Goal: Task Accomplishment & Management: Use online tool/utility

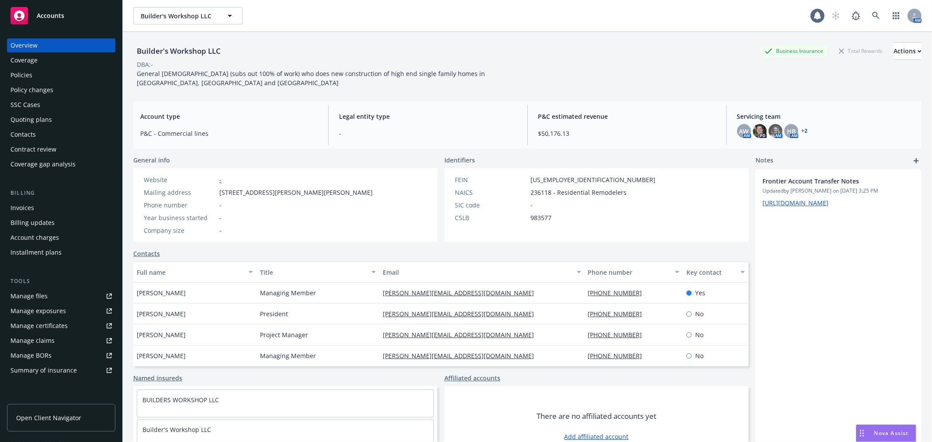
click at [59, 14] on span "Accounts" at bounding box center [51, 15] width 28 height 7
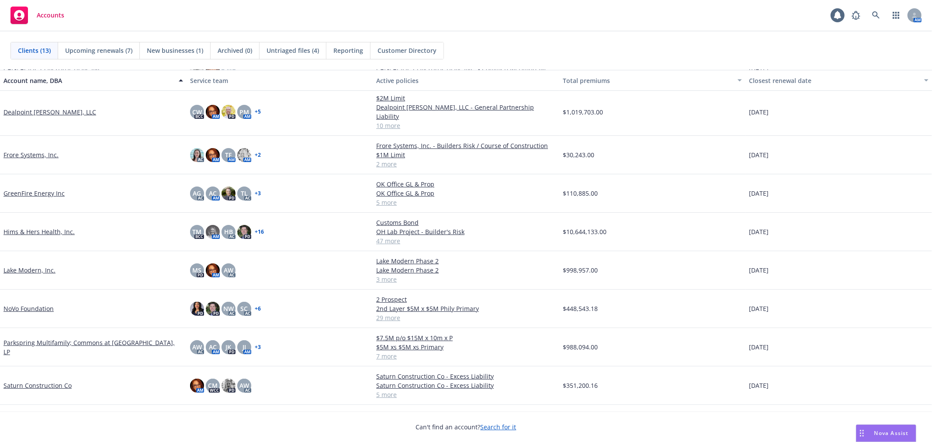
scroll to position [169, 0]
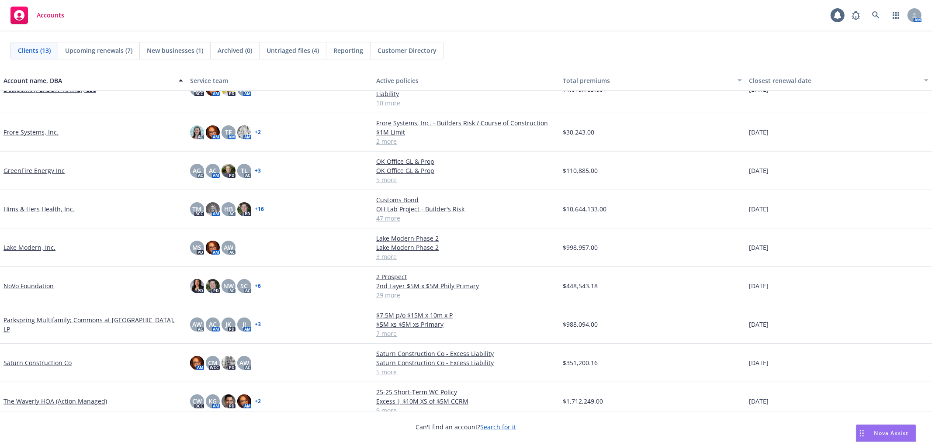
click at [23, 267] on div "NoVo Foundation" at bounding box center [93, 286] width 187 height 38
click at [21, 267] on div "NoVo Foundation" at bounding box center [93, 286] width 187 height 38
click at [24, 281] on link "NoVo Foundation" at bounding box center [28, 285] width 50 height 9
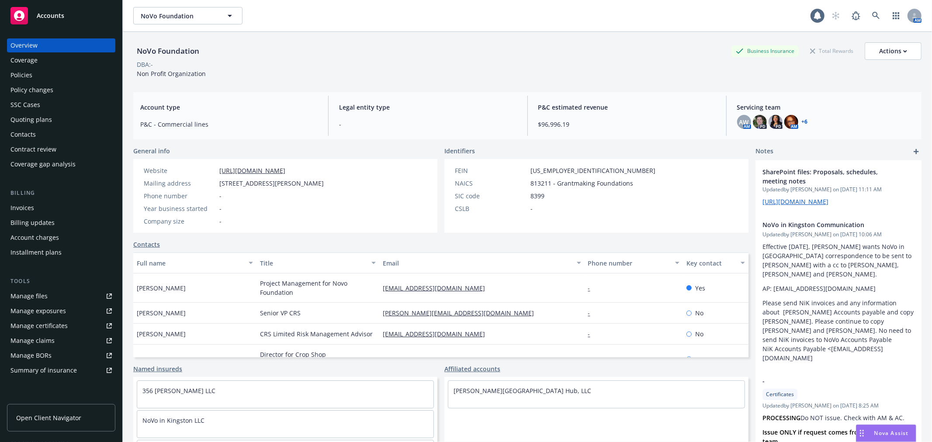
click at [34, 75] on div "Policies" at bounding box center [60, 75] width 101 height 14
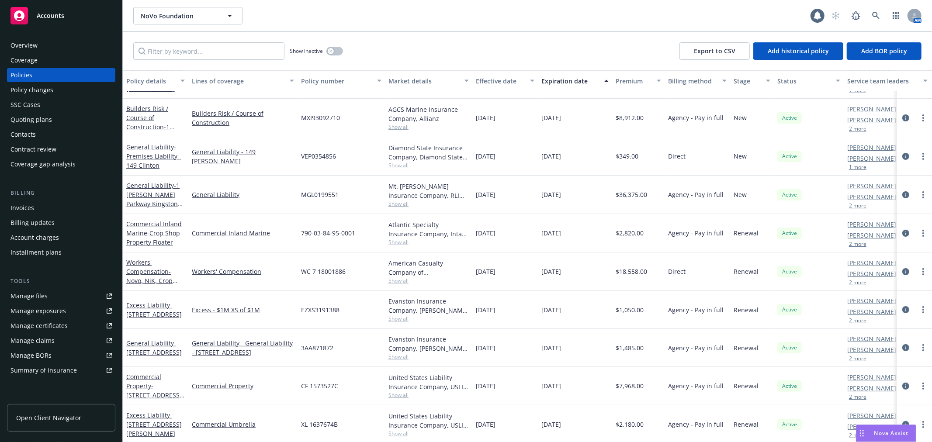
scroll to position [94, 0]
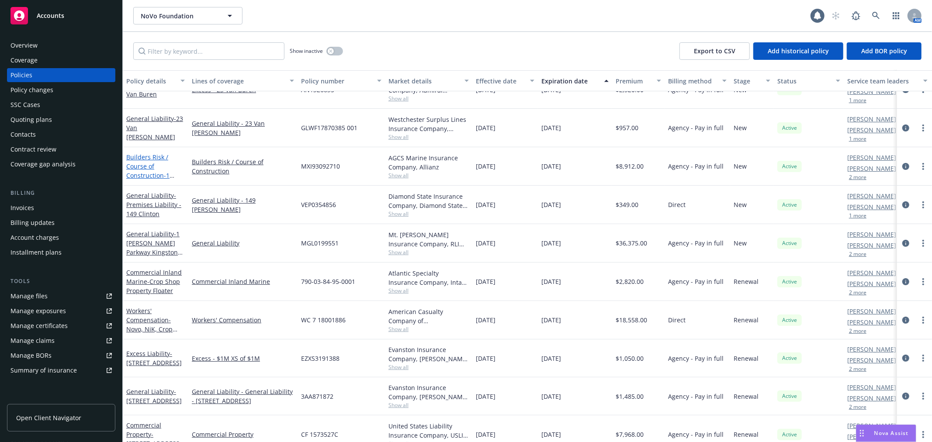
click at [137, 157] on link "Builders Risk / Course of Construction - 1 Amy Kay Parkway Kingston Project - C…" at bounding box center [154, 189] width 56 height 73
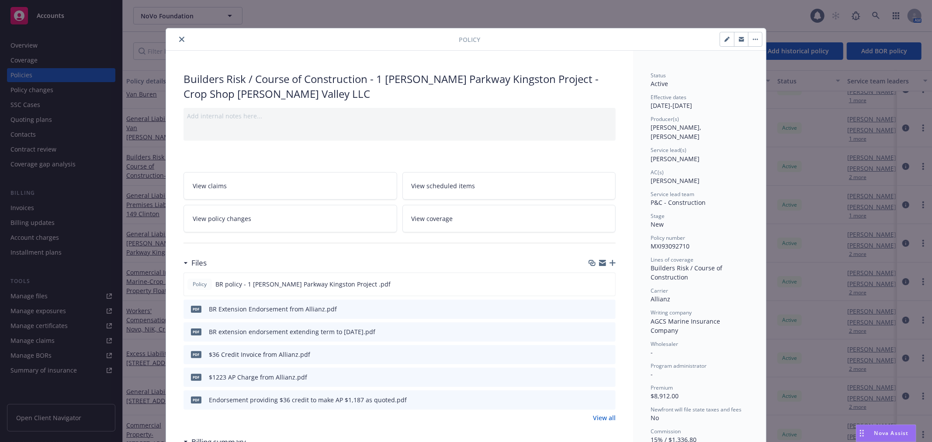
click at [726, 42] on icon "button" at bounding box center [726, 39] width 5 height 5
select select "NEW"
select select "other"
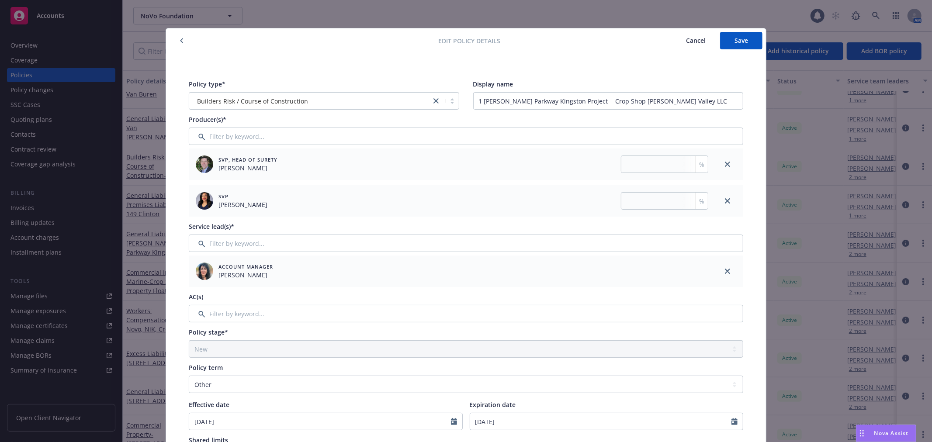
click at [691, 38] on span "Cancel" at bounding box center [696, 40] width 20 height 8
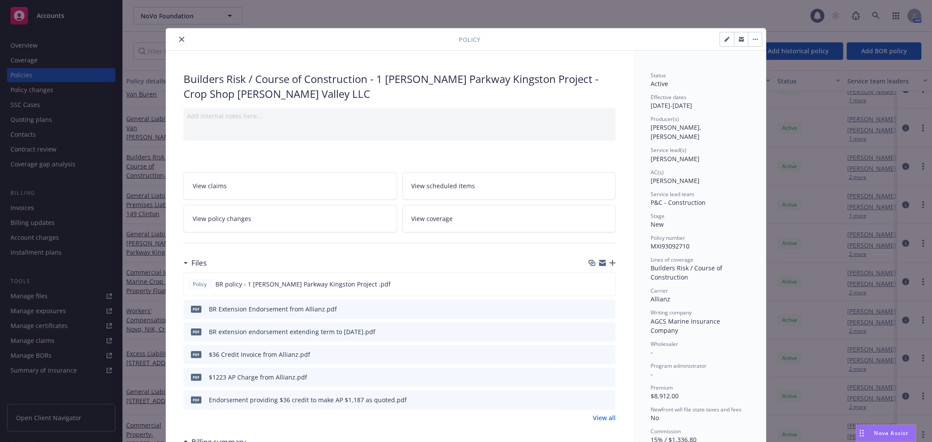
click at [179, 37] on icon "close" at bounding box center [181, 39] width 5 height 5
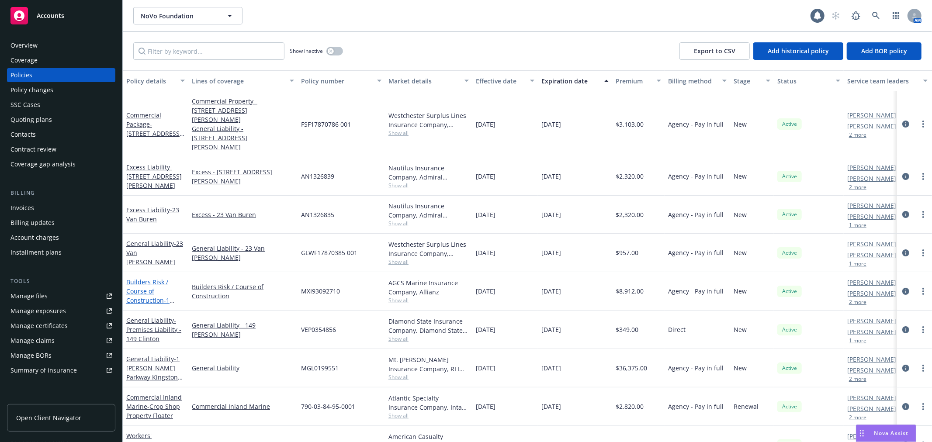
click at [136, 278] on link "Builders Risk / Course of Construction - 1 Amy Kay Parkway Kingston Project - C…" at bounding box center [154, 314] width 56 height 73
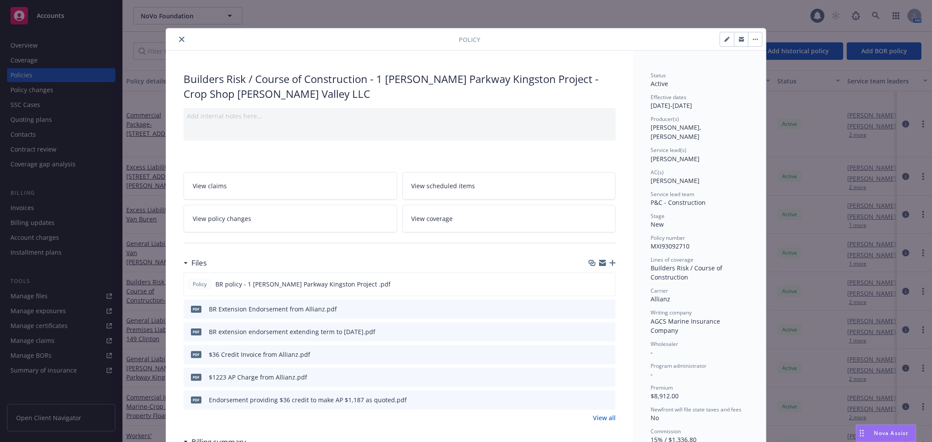
scroll to position [26, 0]
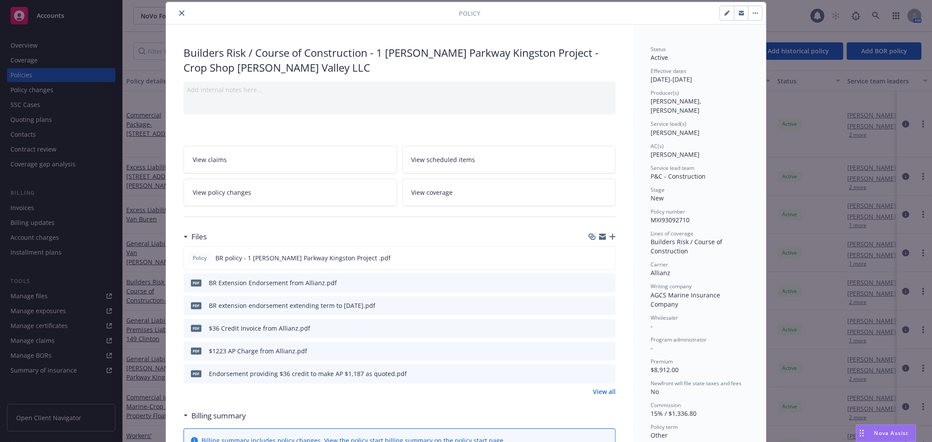
click at [724, 15] on icon "button" at bounding box center [726, 13] width 4 height 4
select select "NEW"
select select "other"
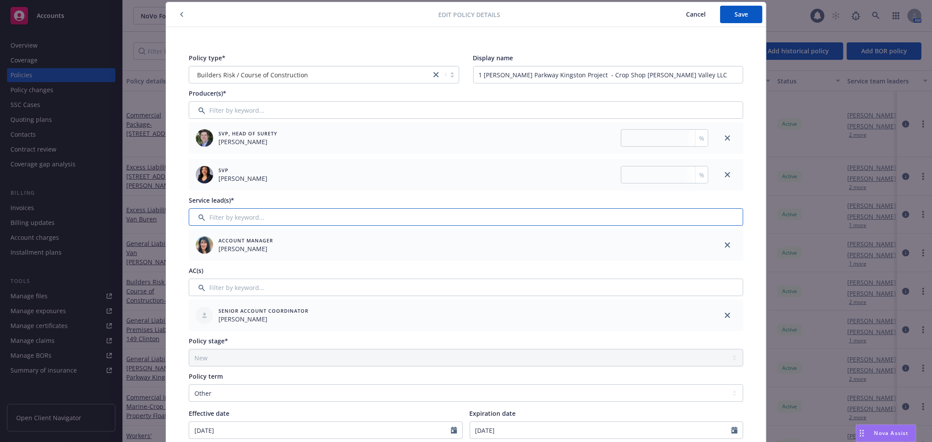
click at [289, 219] on input "Filter by keyword..." at bounding box center [466, 216] width 554 height 17
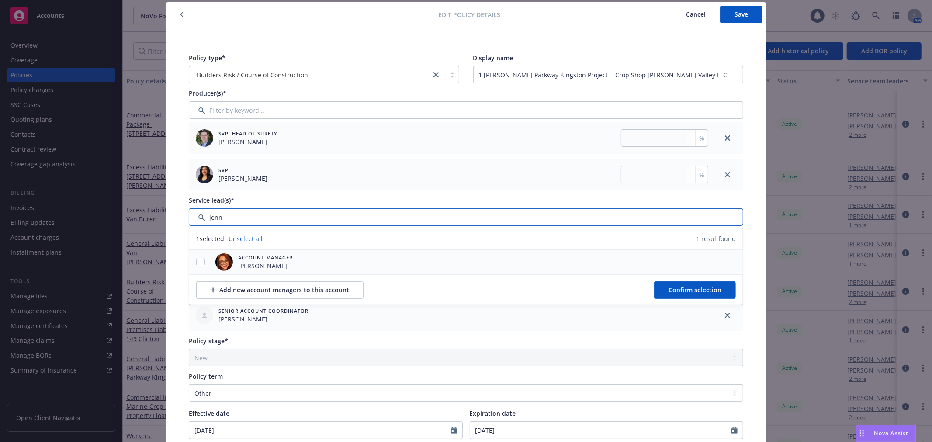
type input "jenn"
click at [196, 261] on input "checkbox" at bounding box center [200, 262] width 9 height 9
checkbox input "true"
click at [699, 295] on button "Confirm selection" at bounding box center [695, 289] width 82 height 17
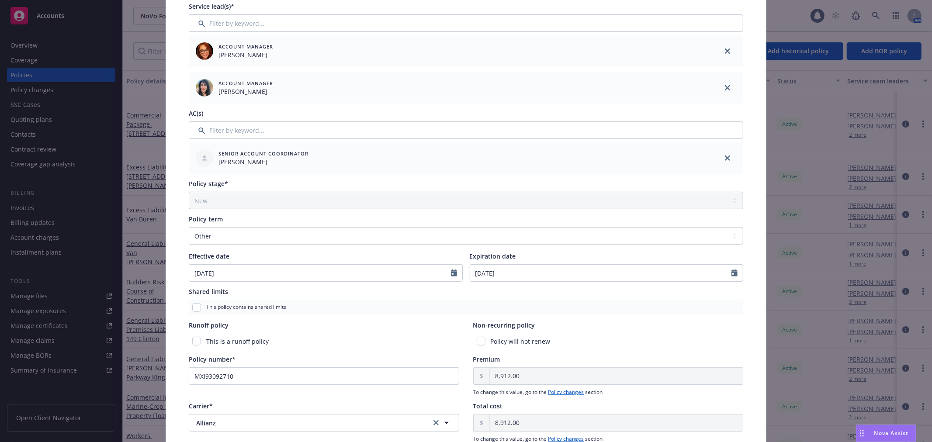
scroll to position [0, 0]
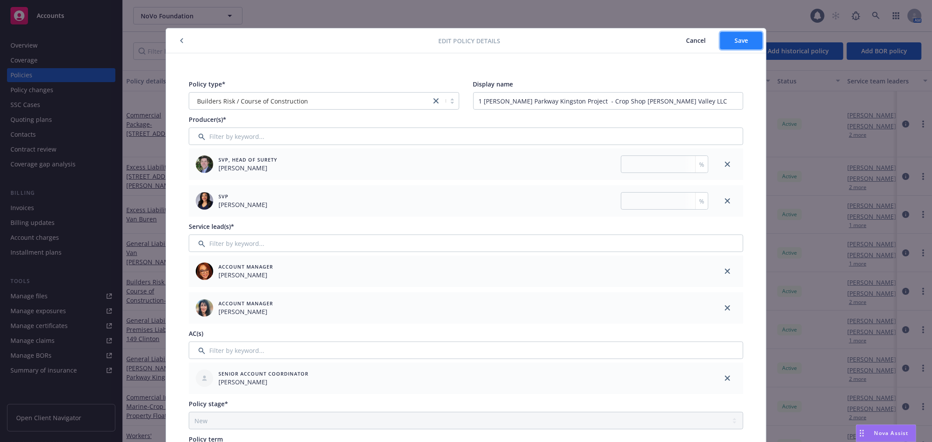
click at [738, 35] on button "Save" at bounding box center [741, 40] width 42 height 17
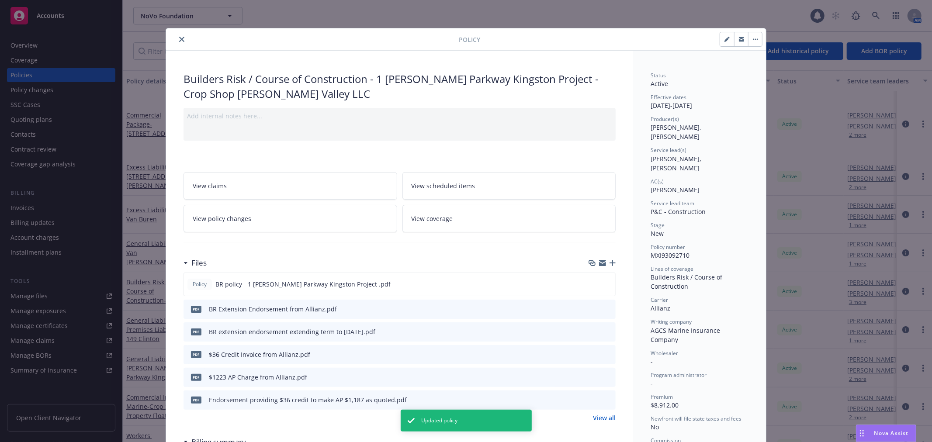
click at [179, 38] on icon "close" at bounding box center [181, 39] width 5 height 5
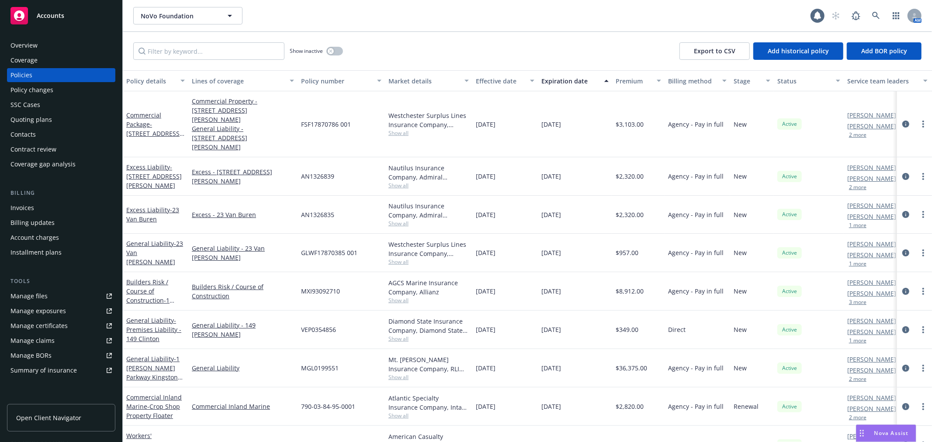
click at [37, 14] on span "Accounts" at bounding box center [51, 15] width 28 height 7
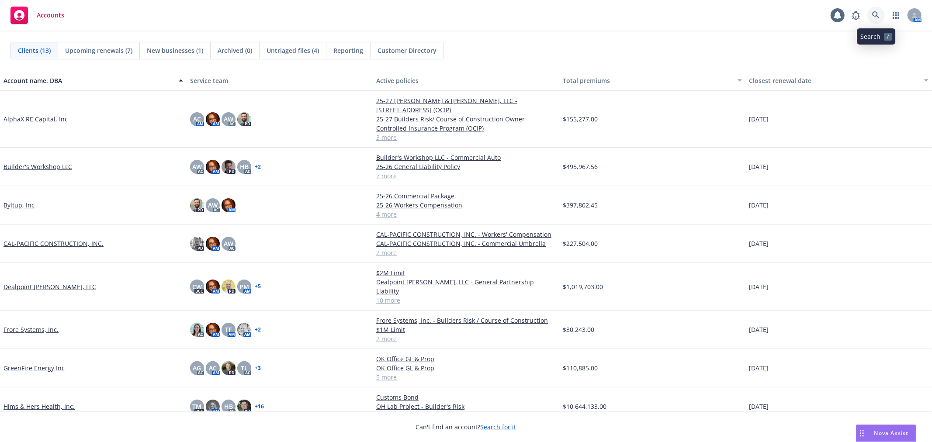
click at [873, 18] on icon at bounding box center [876, 15] width 8 height 8
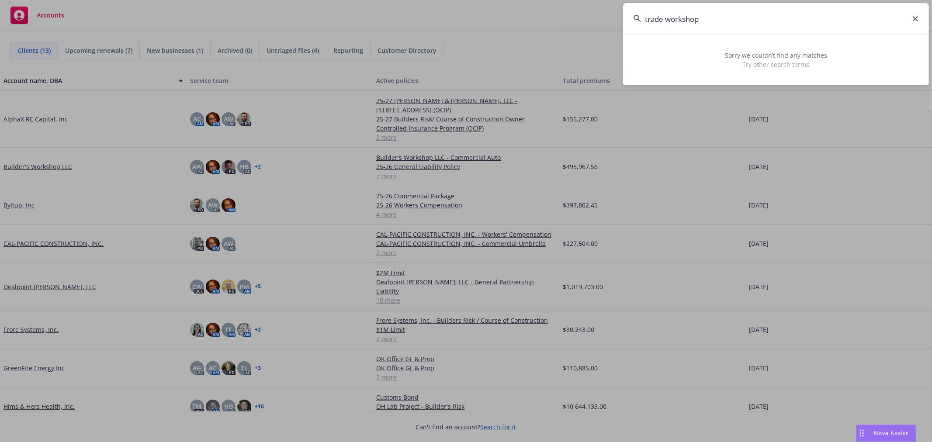
drag, startPoint x: 792, startPoint y: 23, endPoint x: -247, endPoint y: 88, distance: 1041.1
click at [0, 88] on html "Accounts 1 AM Clients (13) Upcoming renewals (7) New businesses (1) Archived (0…" at bounding box center [466, 221] width 932 height 442
type input "trade workshop"
click at [913, 18] on icon at bounding box center [915, 18] width 5 height 5
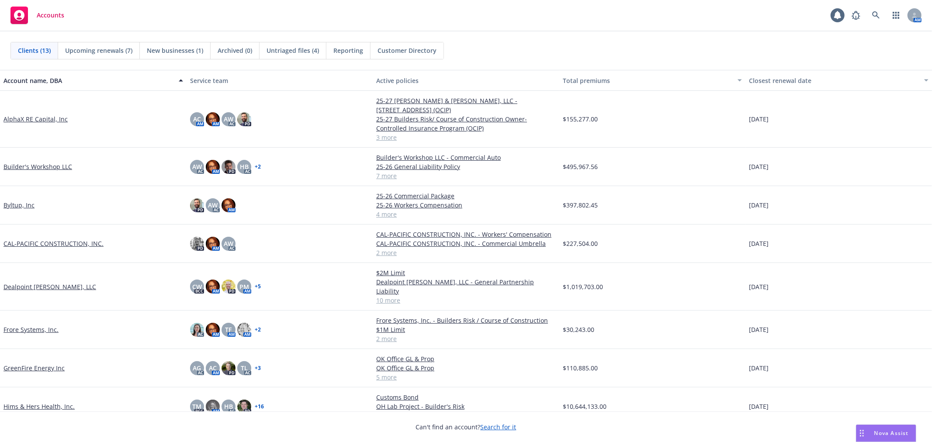
click at [12, 201] on link "Byltup, Inc" at bounding box center [18, 205] width 31 height 9
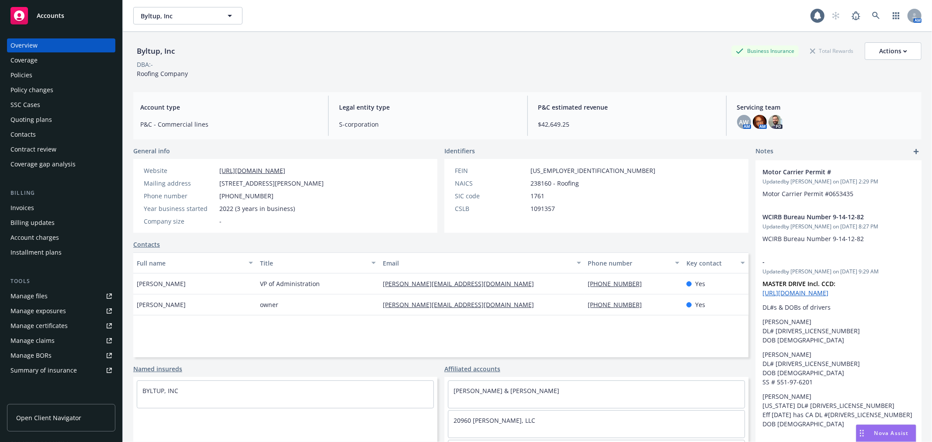
click at [684, 75] on div "Byltup, Inc Business Insurance Total Rewards Actions DBA: - Roofing Company" at bounding box center [527, 60] width 788 height 36
click at [28, 75] on div "Policies" at bounding box center [21, 75] width 22 height 14
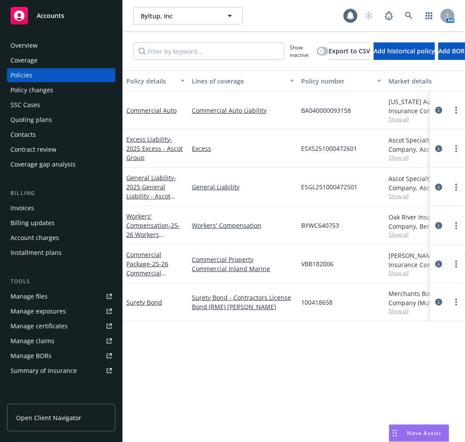
click at [62, 12] on span "Accounts" at bounding box center [51, 15] width 28 height 7
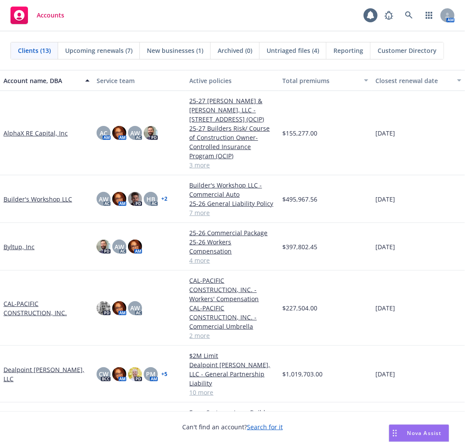
click at [41, 299] on link "CAL-PACIFIC CONSTRUCTION, INC." at bounding box center [46, 308] width 86 height 18
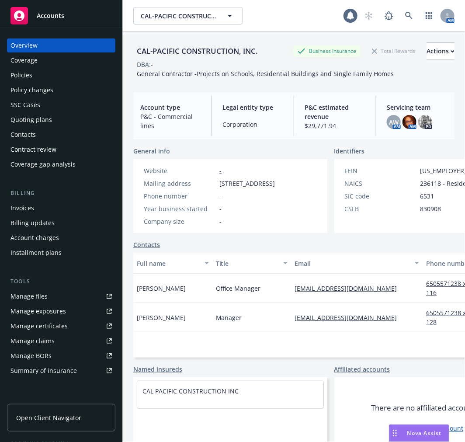
click at [42, 295] on div "Manage files" at bounding box center [28, 296] width 37 height 14
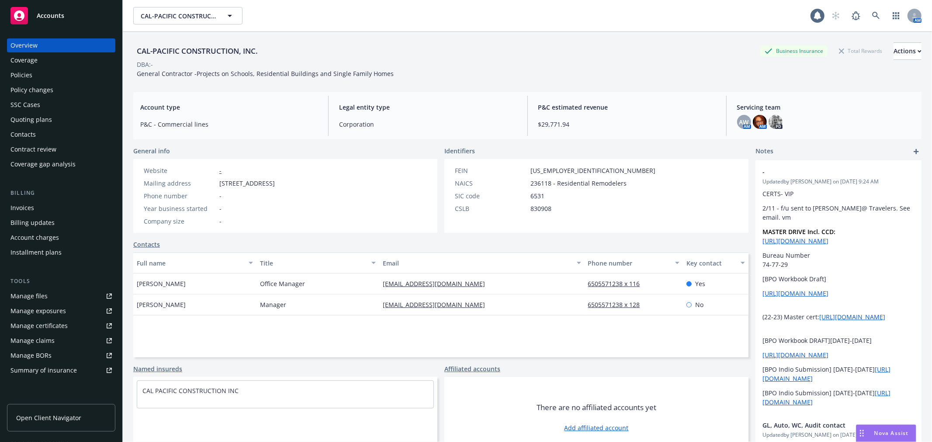
click at [464, 434] on span "Nova Assist" at bounding box center [891, 433] width 35 height 7
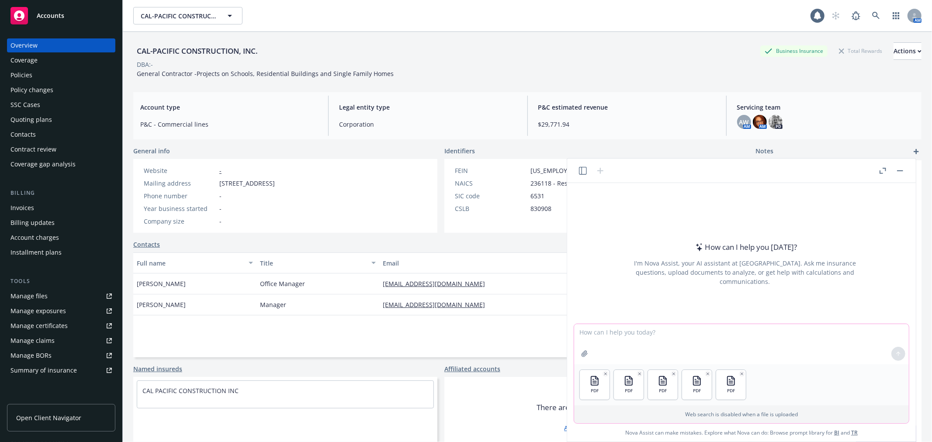
click at [464, 344] on textarea at bounding box center [741, 344] width 335 height 40
paste textarea "Review the attachments. Generate a loss summary for the insured. Explain the am…"
type textarea "Review the attachments. Generate a loss summary for the insured. Explain the am…"
click at [464, 351] on icon at bounding box center [898, 354] width 6 height 6
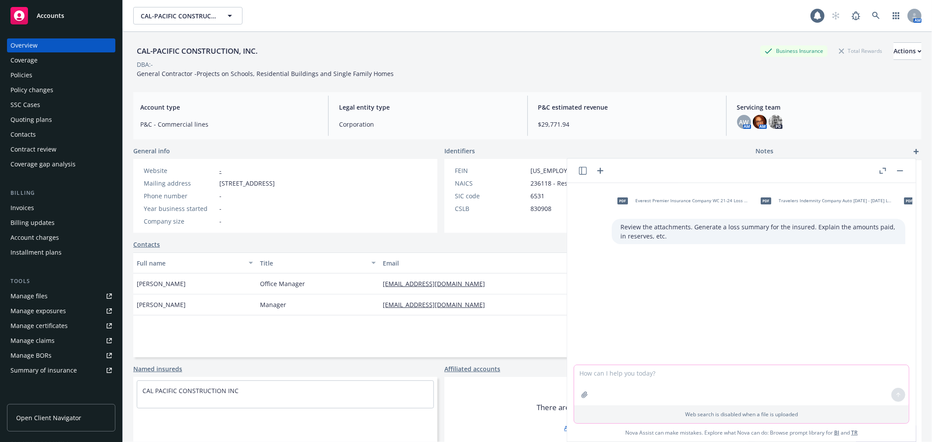
click at [464, 379] on textarea at bounding box center [741, 385] width 335 height 40
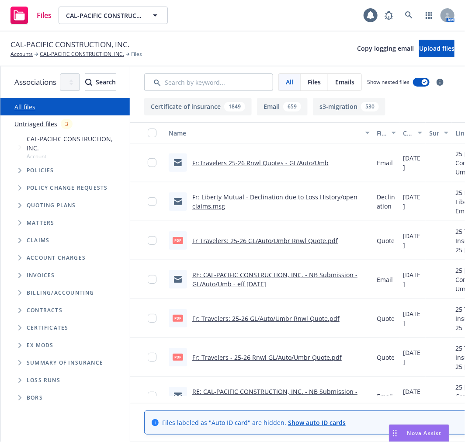
click at [17, 373] on span "Folder Tree Example" at bounding box center [20, 380] width 14 height 14
click at [35, 409] on link "2025" at bounding box center [34, 413] width 14 height 9
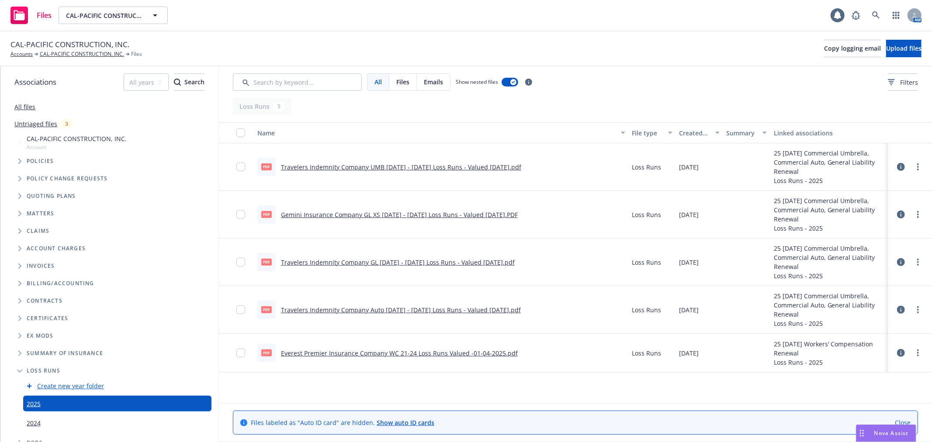
click at [464, 436] on span "Nova Assist" at bounding box center [891, 433] width 35 height 7
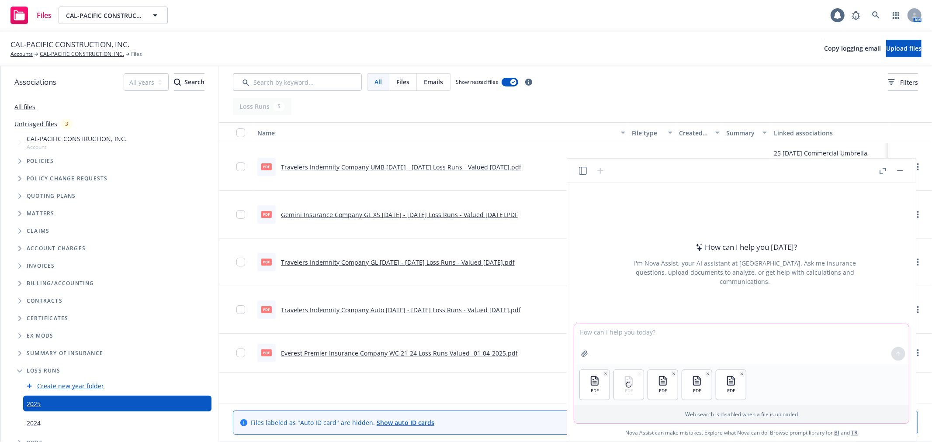
click at [464, 341] on textarea at bounding box center [741, 344] width 335 height 40
type textarea "C"
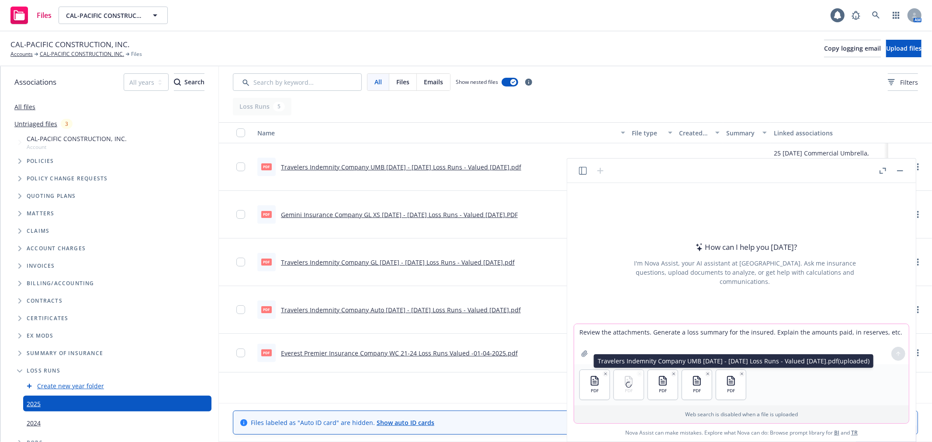
type textarea "Review the attachments. Generate a loss summary for the insured. Explain the am…"
click at [464, 386] on div "PDF PDF PDF PDF PDF Travelers Indemnity Company UMB [DATE] - [DATE] Loss Runs -…" at bounding box center [741, 384] width 335 height 41
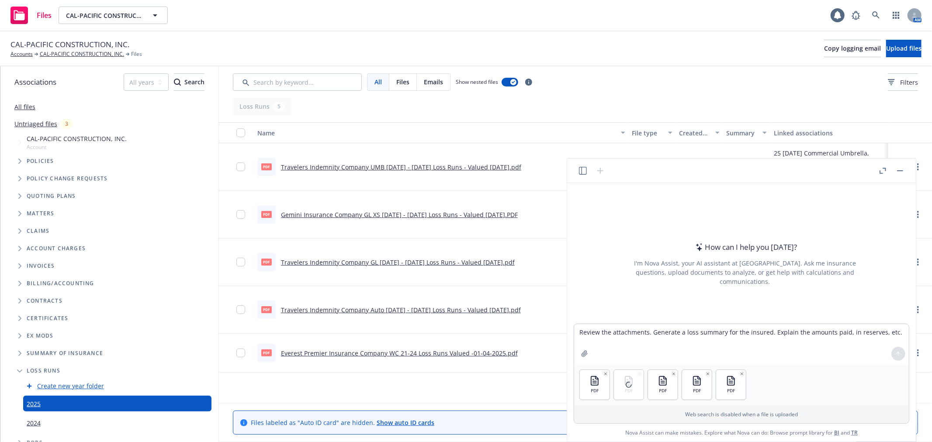
click at [464, 374] on div at bounding box center [629, 385] width 30 height 30
click at [464, 340] on textarea "Review the attachments. Generate a loss summary for the insured. Explain the am…" at bounding box center [741, 344] width 335 height 40
click at [464, 331] on textarea "Review the attachments. Generate a loss summary for the insured. Explain the am…" at bounding box center [741, 344] width 335 height 40
click at [464, 170] on icon "button" at bounding box center [900, 170] width 6 height 1
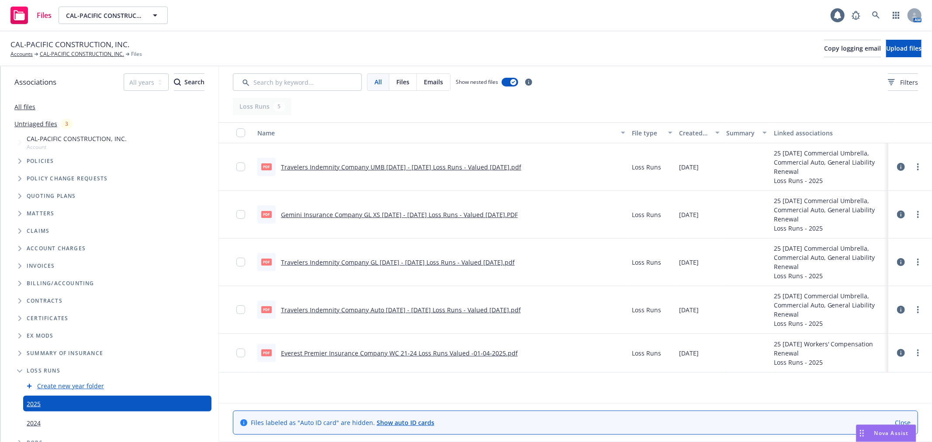
click at [464, 434] on span "Nova Assist" at bounding box center [891, 433] width 35 height 7
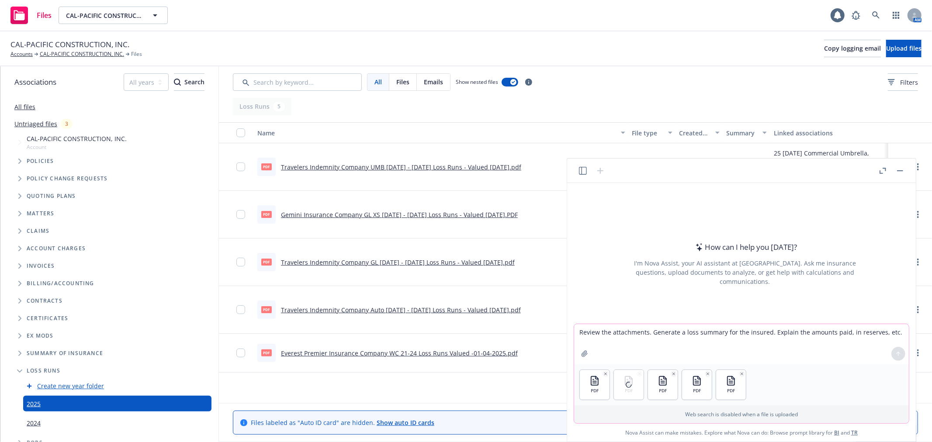
drag, startPoint x: 579, startPoint y: 329, endPoint x: 932, endPoint y: 336, distance: 353.1
click at [464, 336] on body "Files CAL-PACIFIC CONSTRUCTION, INC. CAL-PACIFIC CONSTRUCTION, INC. 1 AM CAL-PA…" at bounding box center [466, 221] width 932 height 442
